Goal: Obtain resource: Obtain resource

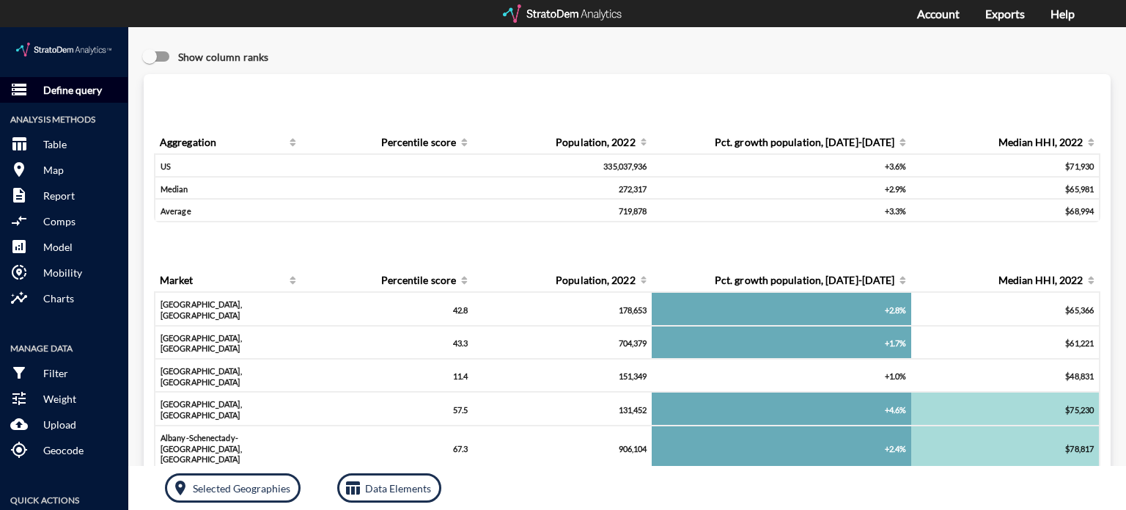
click p "Define query"
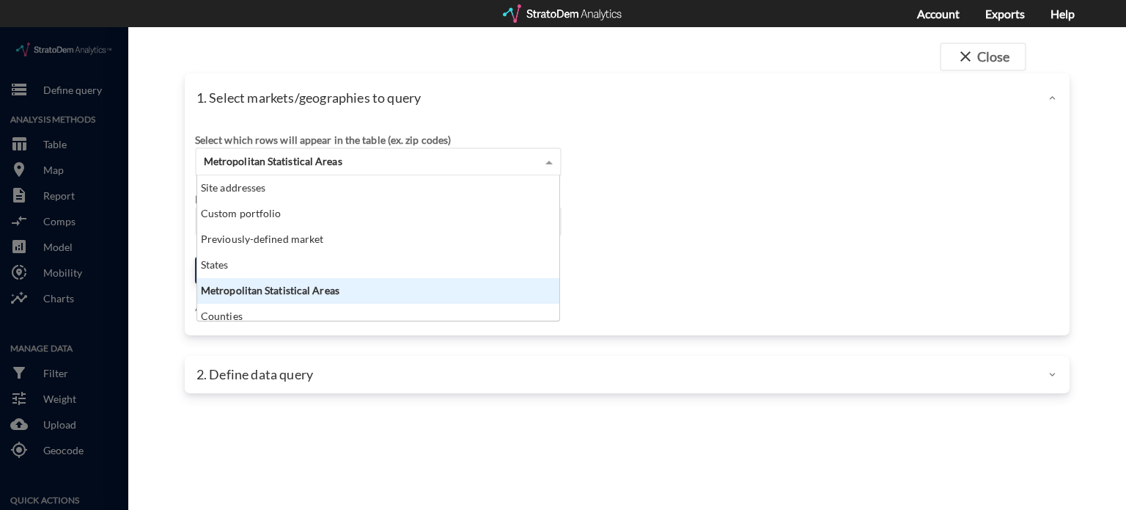
click span
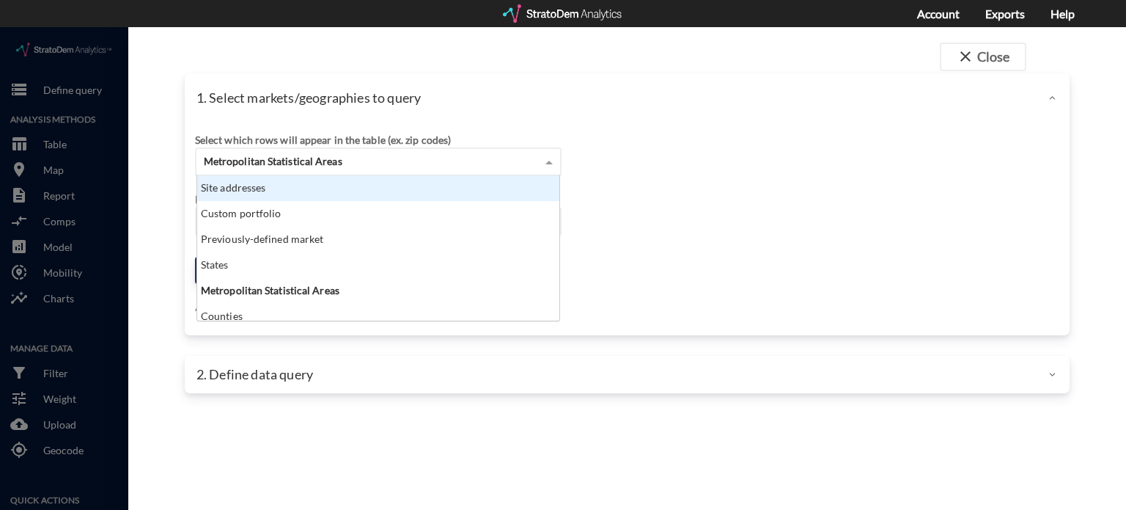
click div "Site addresses"
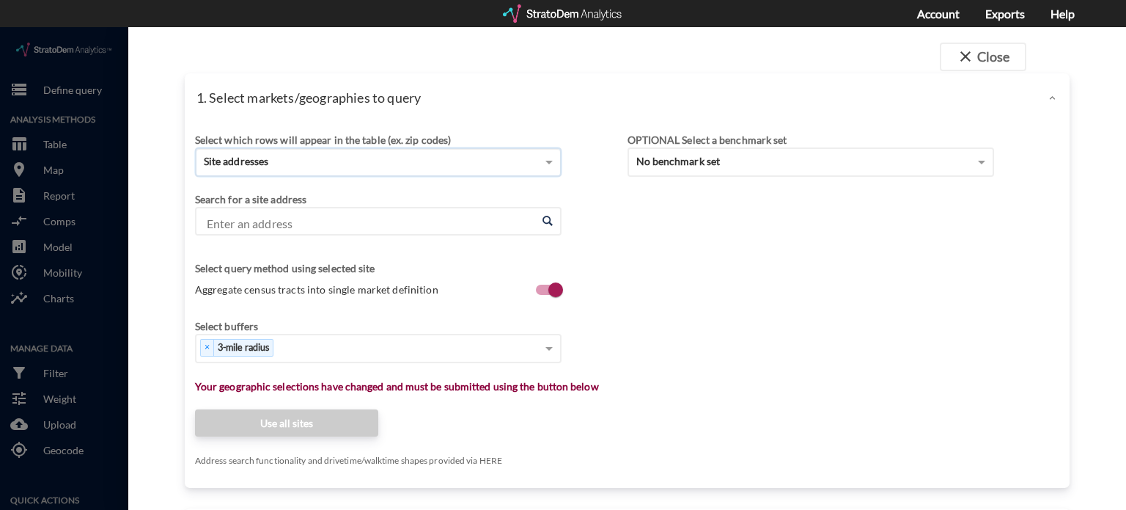
click input "Enter an address"
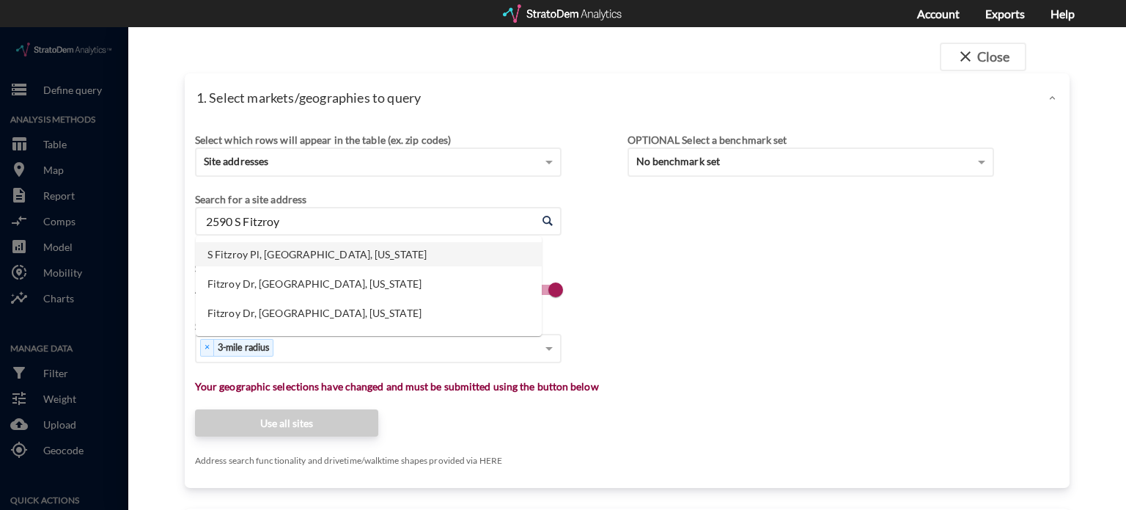
click li "S Fitzroy Pl, Rogers, Arkansas"
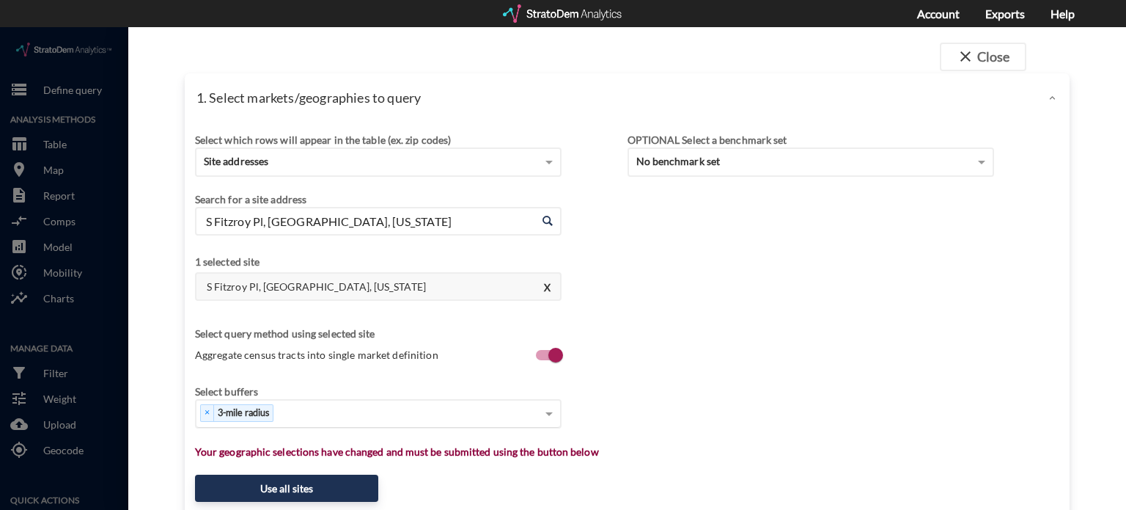
type input "S Fitzroy Pl, Rogers, Arkansas"
click div "× 3-mile radius"
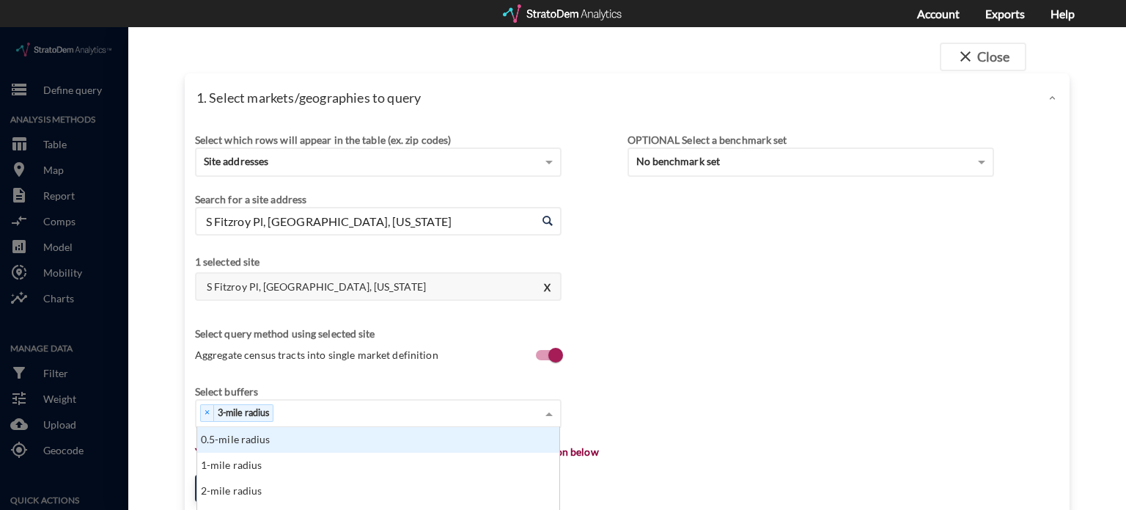
click div "× 3-mile radius"
type input "5"
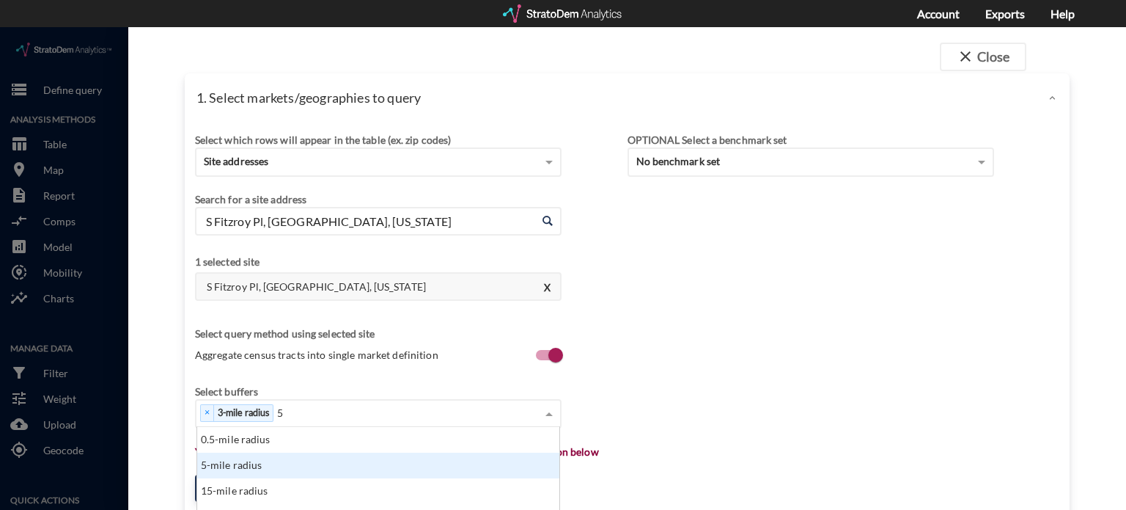
click div "5-mile radius"
type input "10"
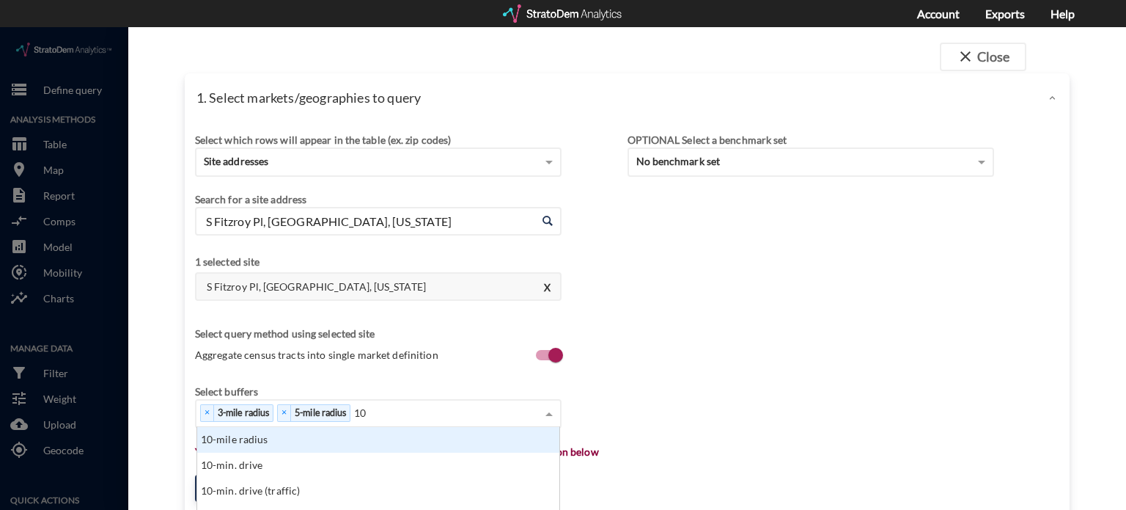
scroll to position [548, 0]
click div "10-mile radius"
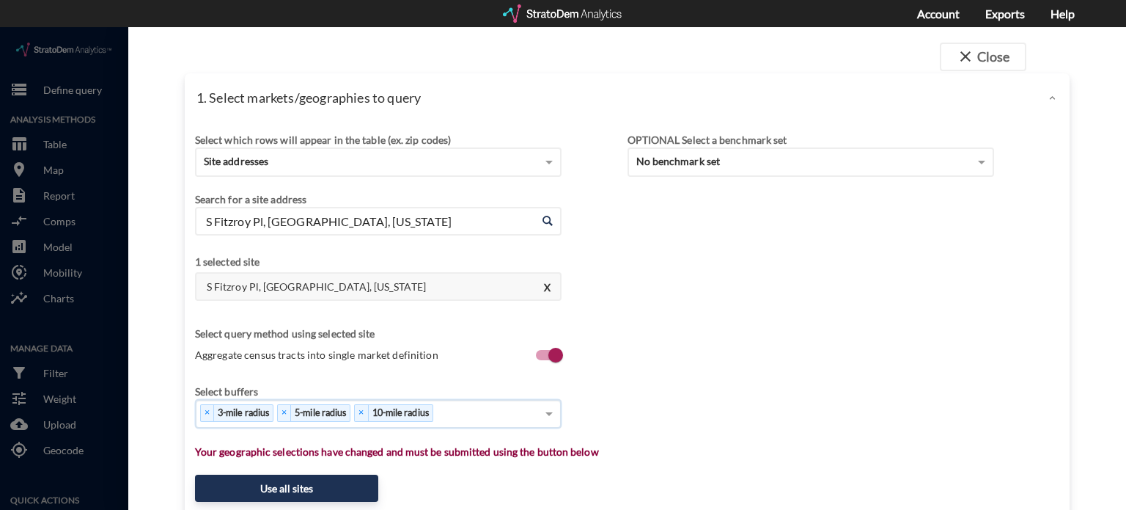
type input "3"
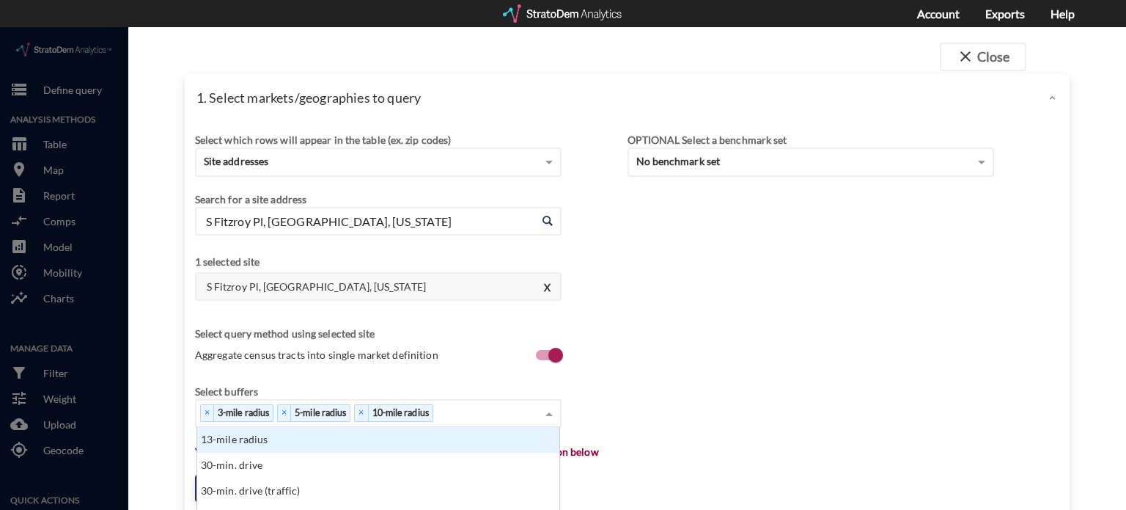
scroll to position [135, 0]
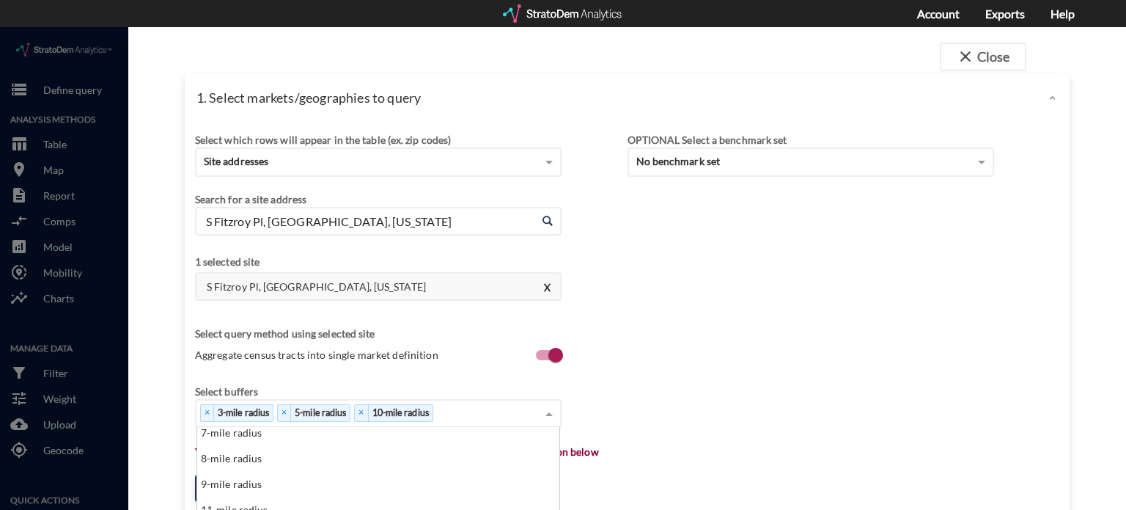
type input "5"
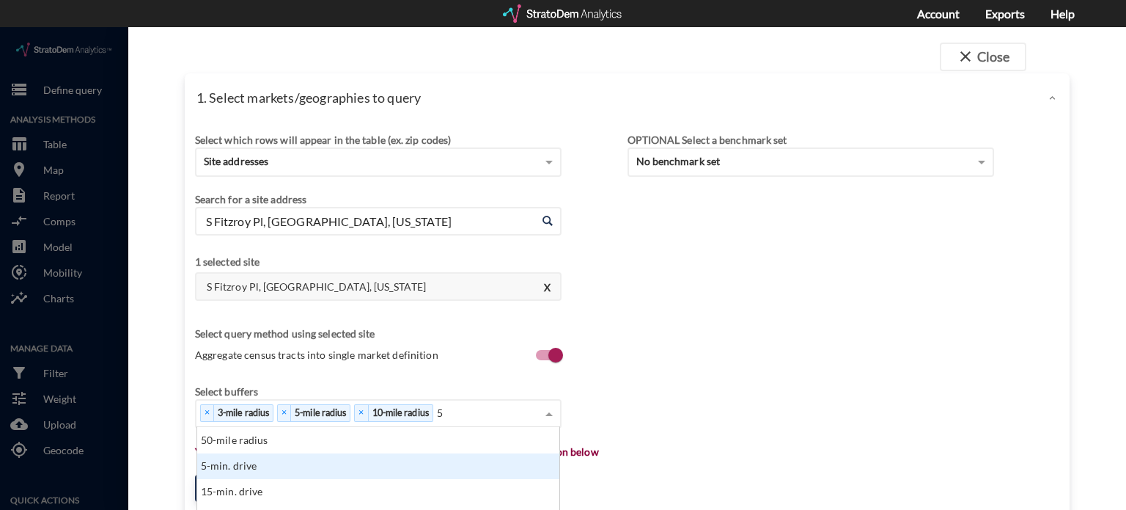
click div "5-min. drive"
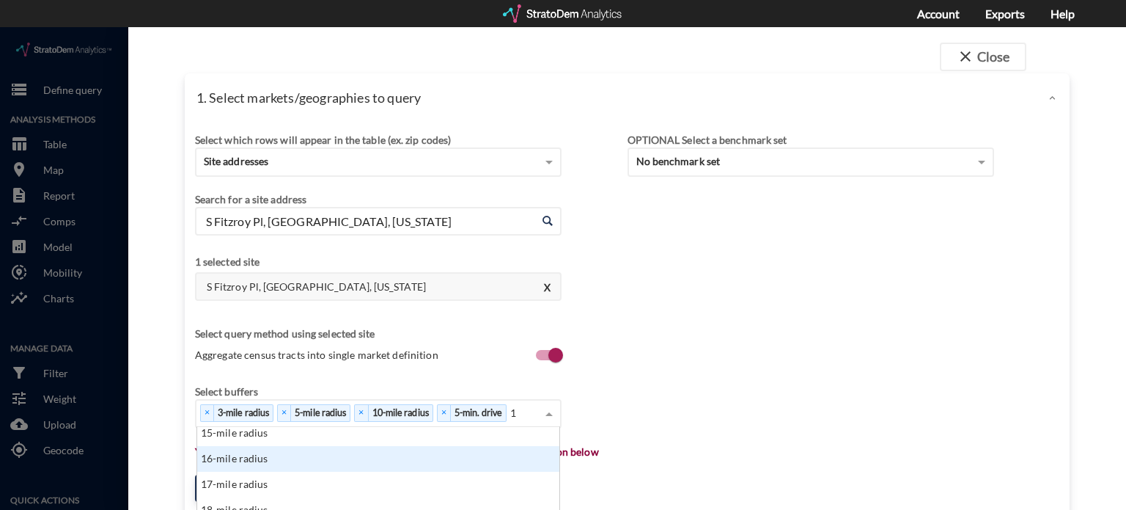
scroll to position [117, 354]
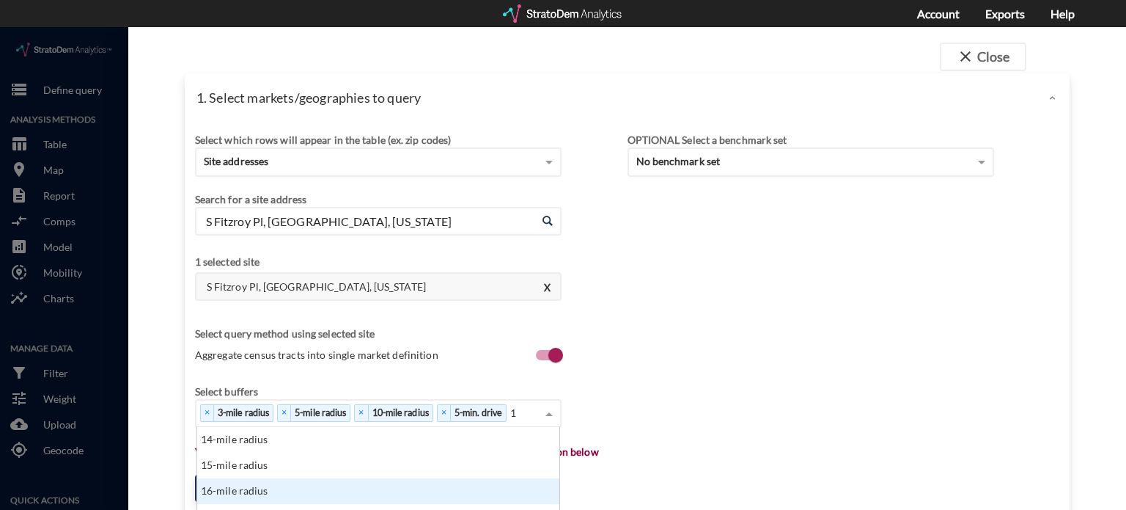
type input "10"
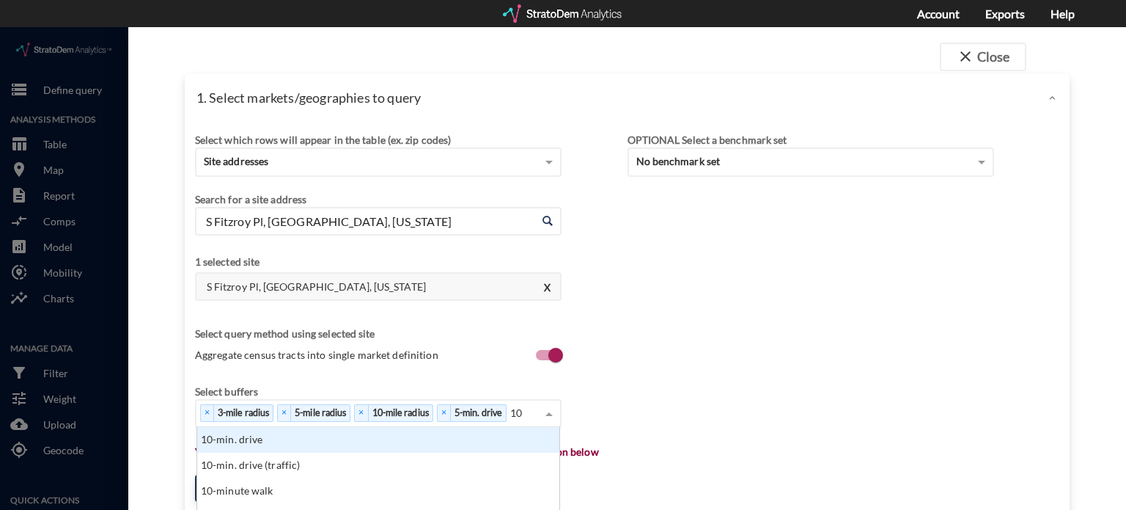
click div "10-min. drive"
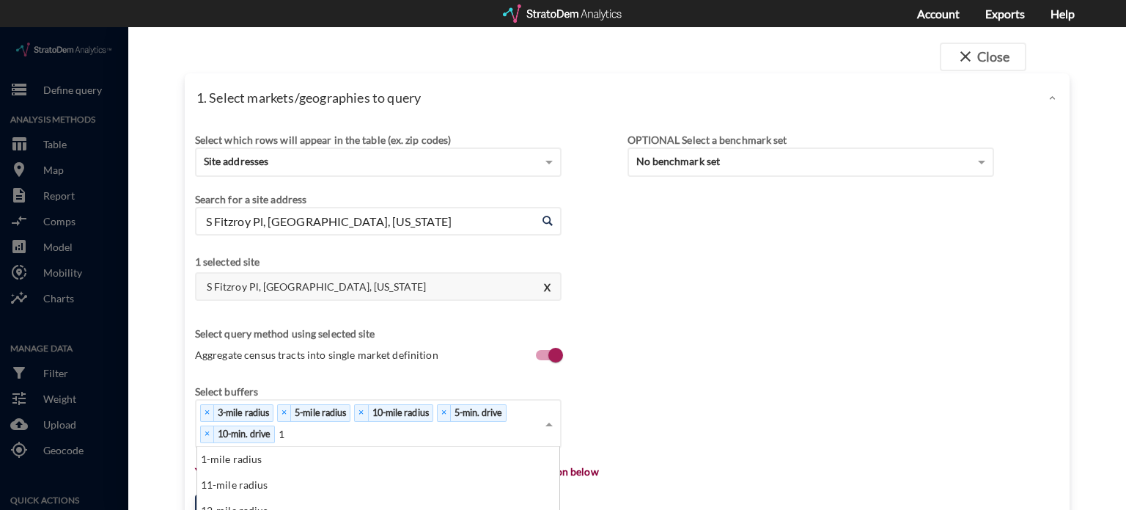
scroll to position [133, 354]
type input "15"
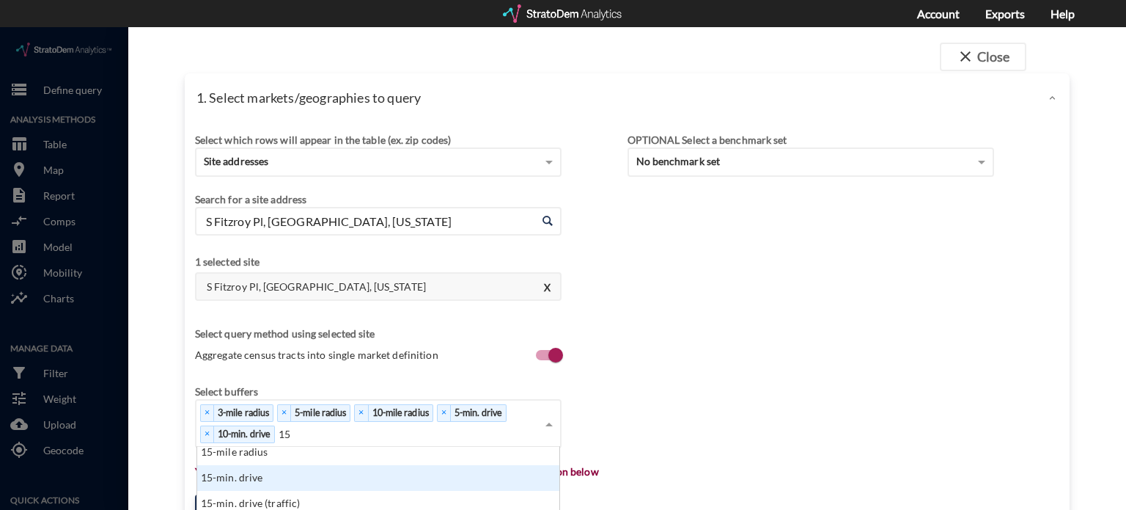
scroll to position [0, 0]
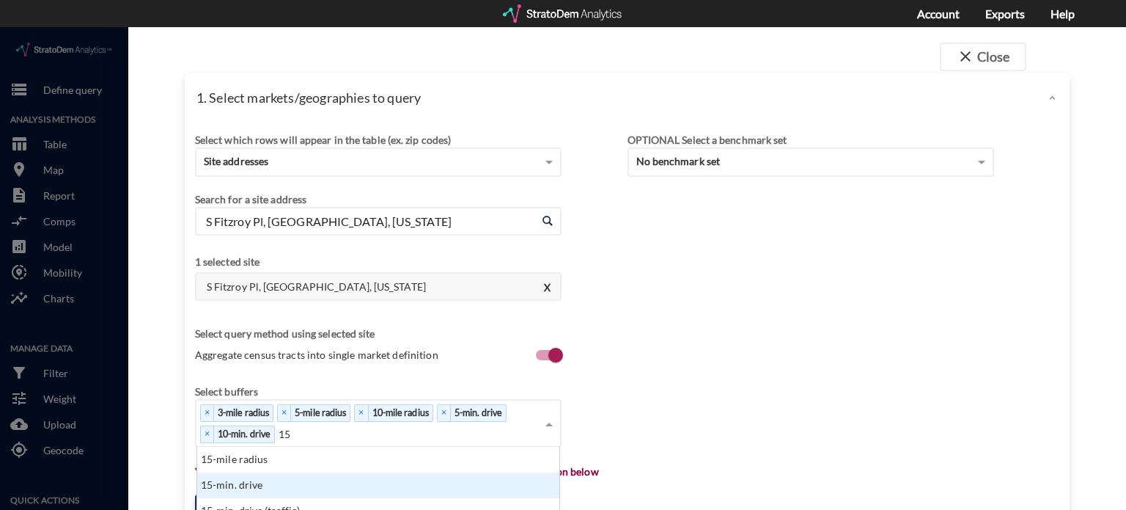
click div "15-min. drive"
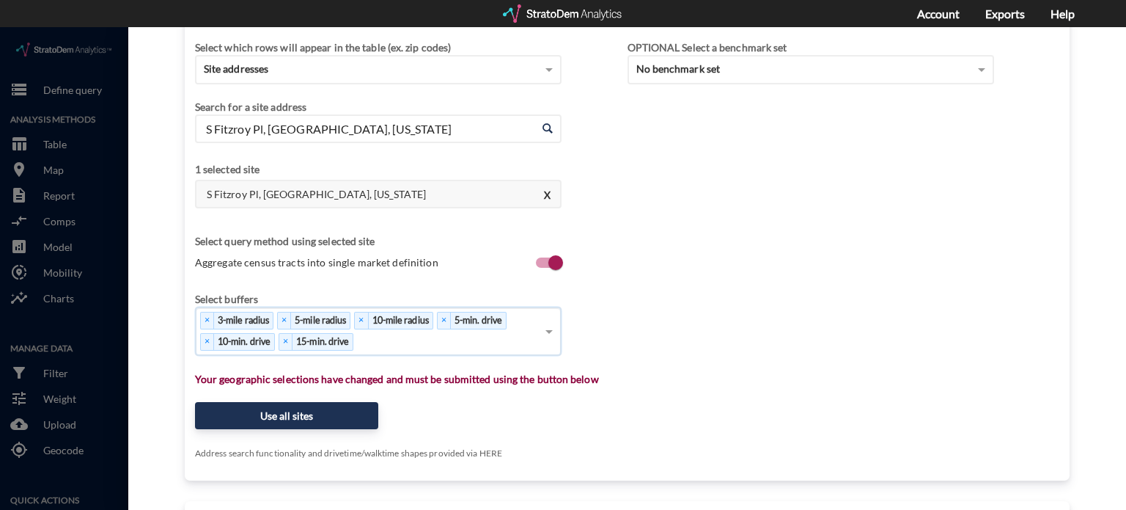
scroll to position [97, 0]
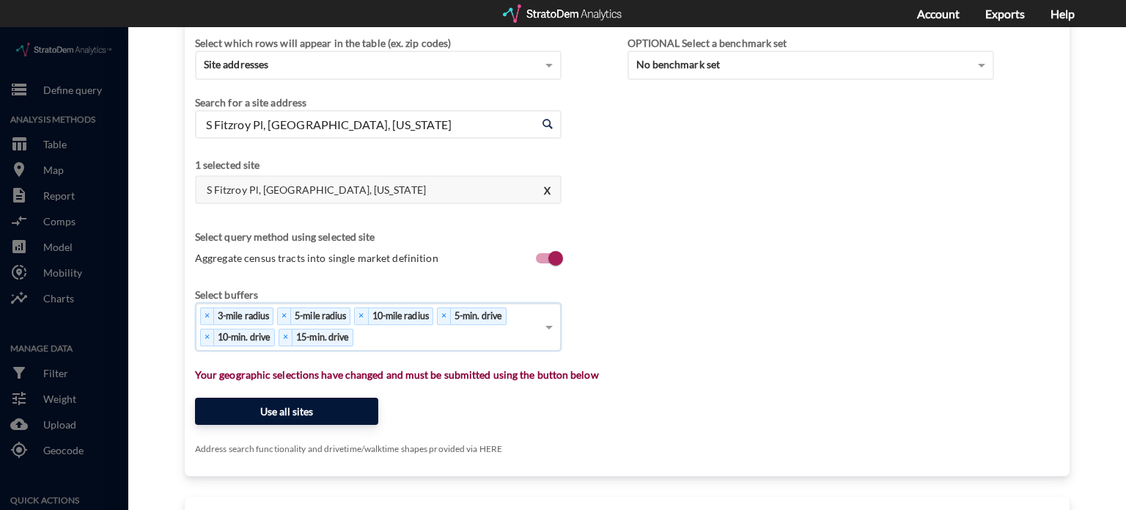
click button "Use all sites"
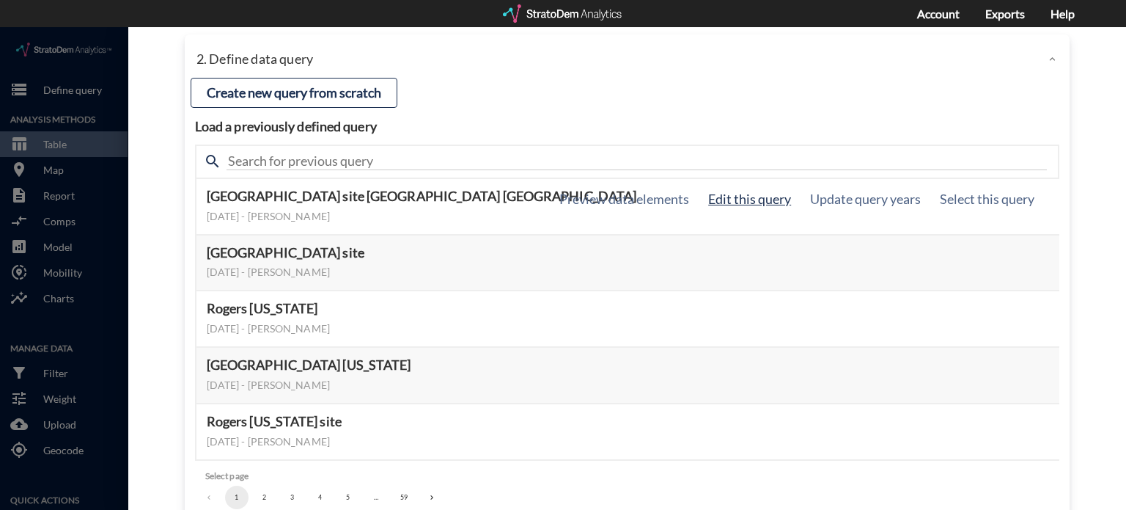
click button "Edit this query"
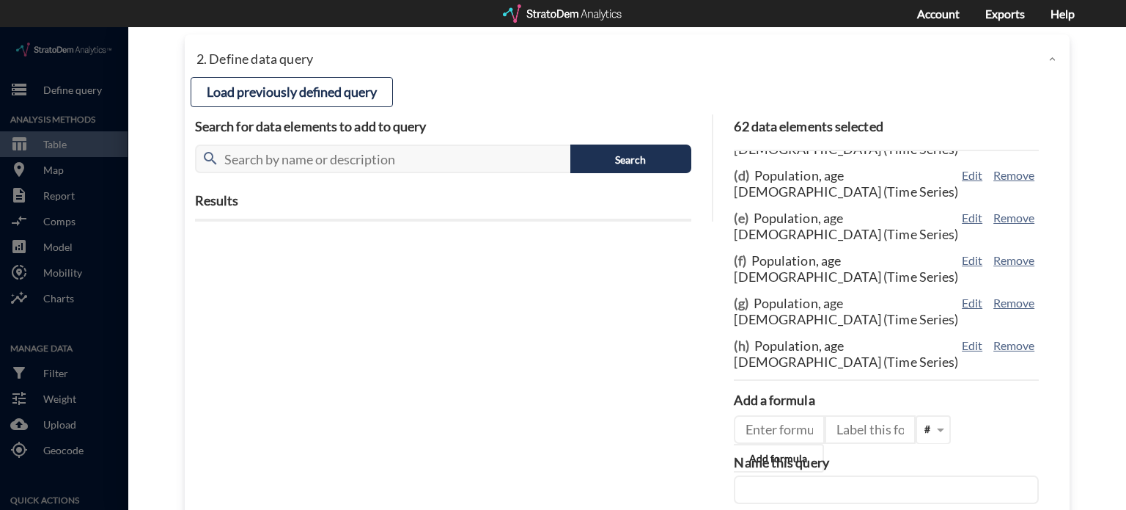
scroll to position [120, 0]
click input "text"
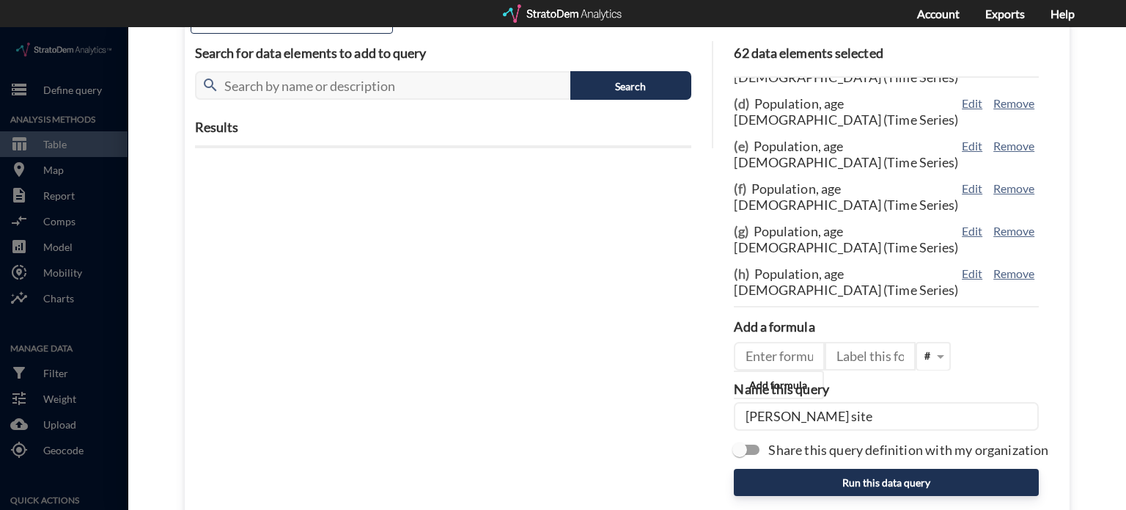
scroll to position [212, 0]
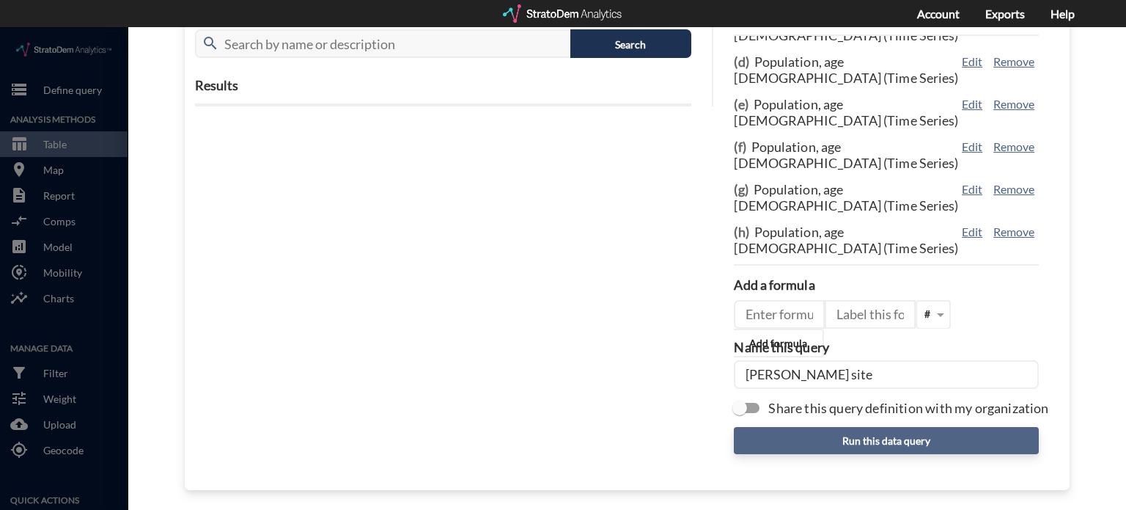
type input "Rogers site"
click button "Run this data query"
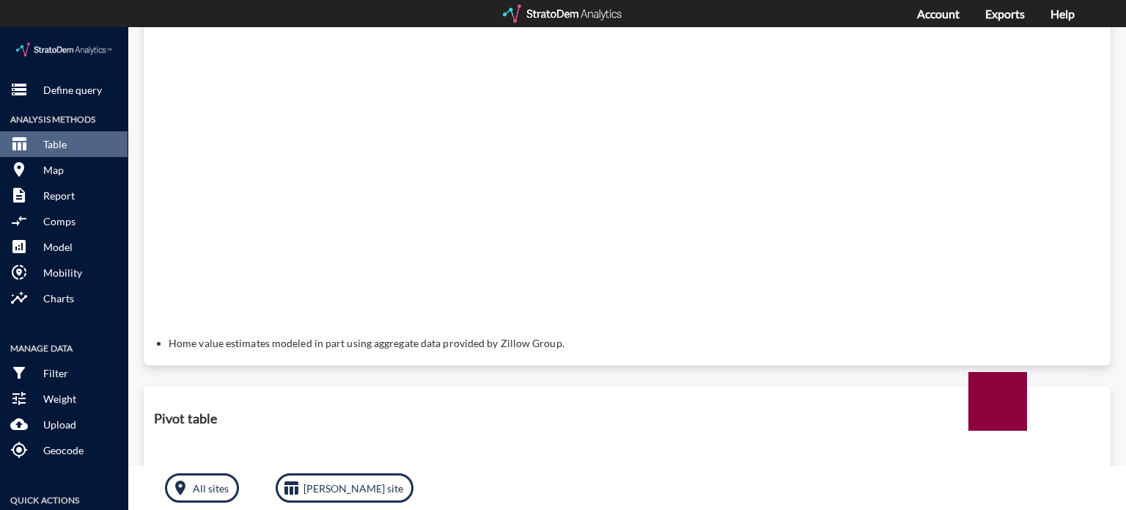
scroll to position [0, 0]
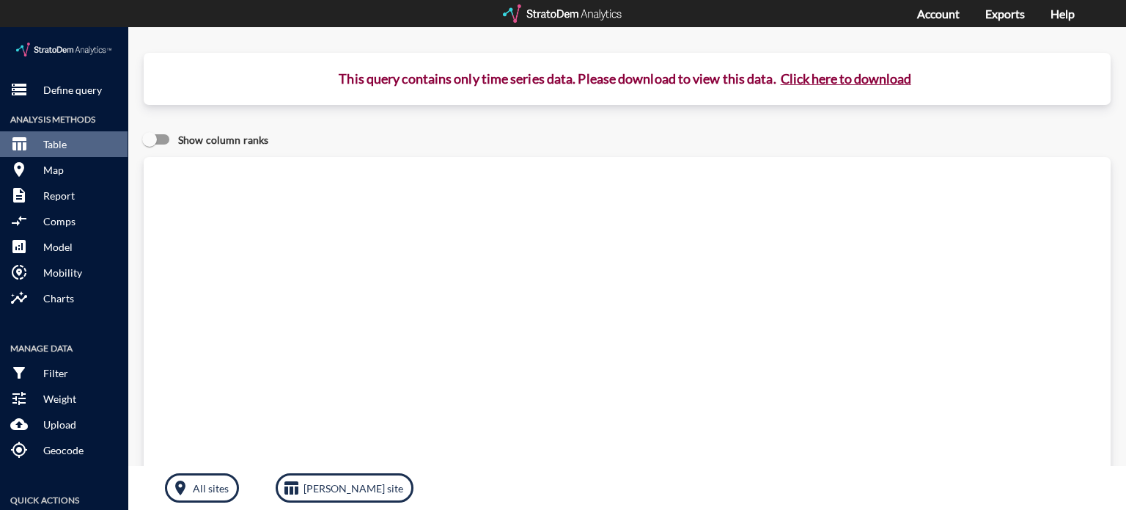
click button "Click here to download"
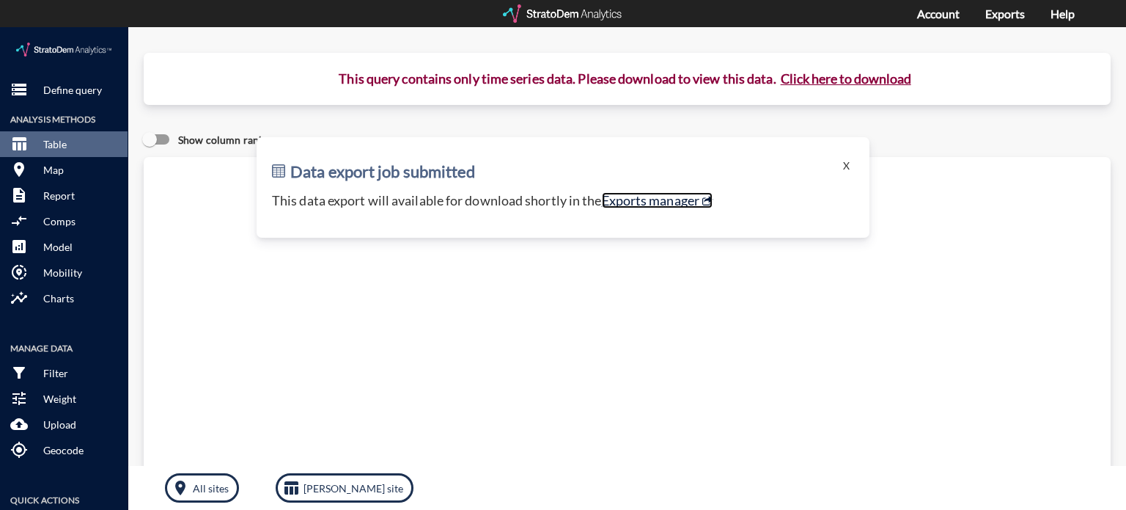
click link "Exports manager"
